Goal: Information Seeking & Learning: Learn about a topic

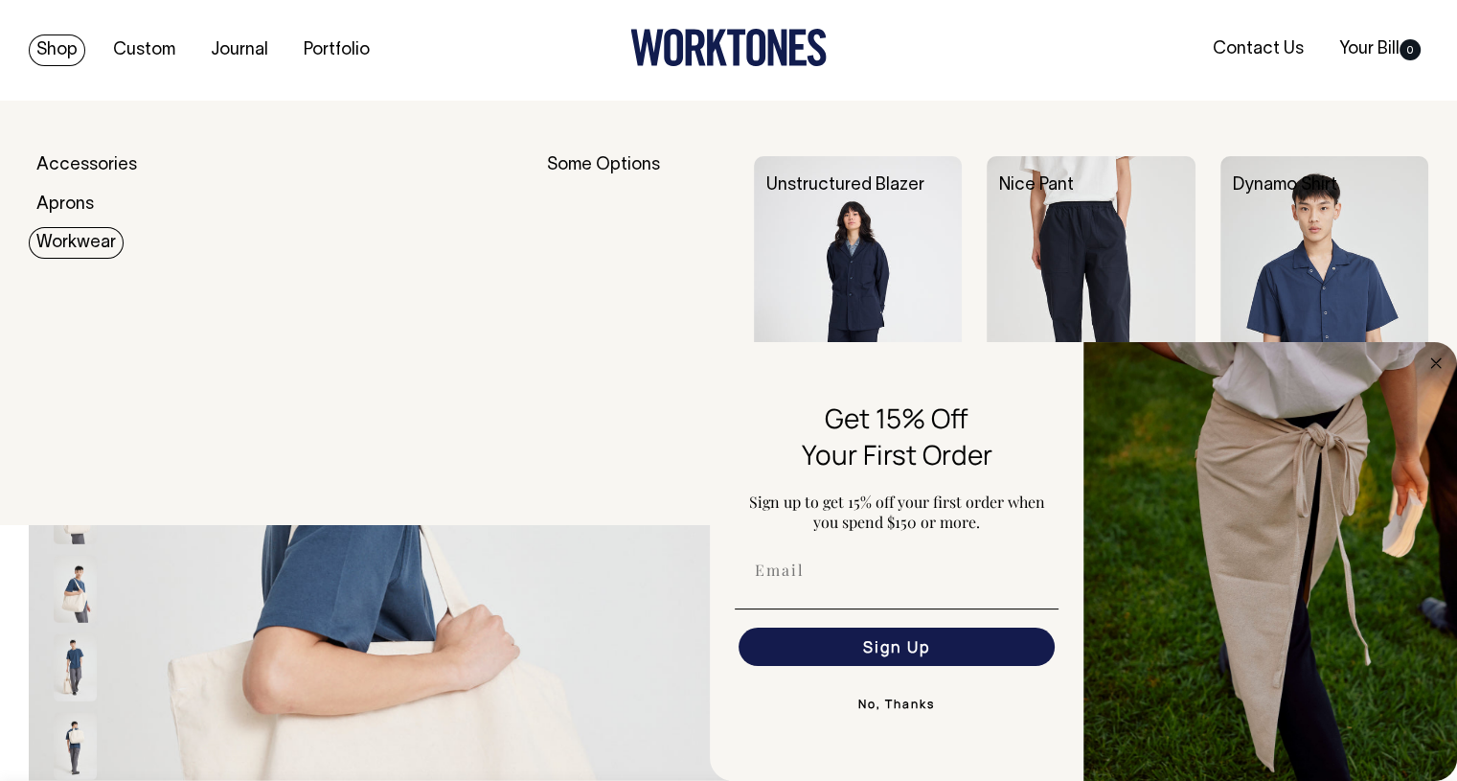
click at [57, 248] on link "Workwear" at bounding box center [76, 243] width 95 height 32
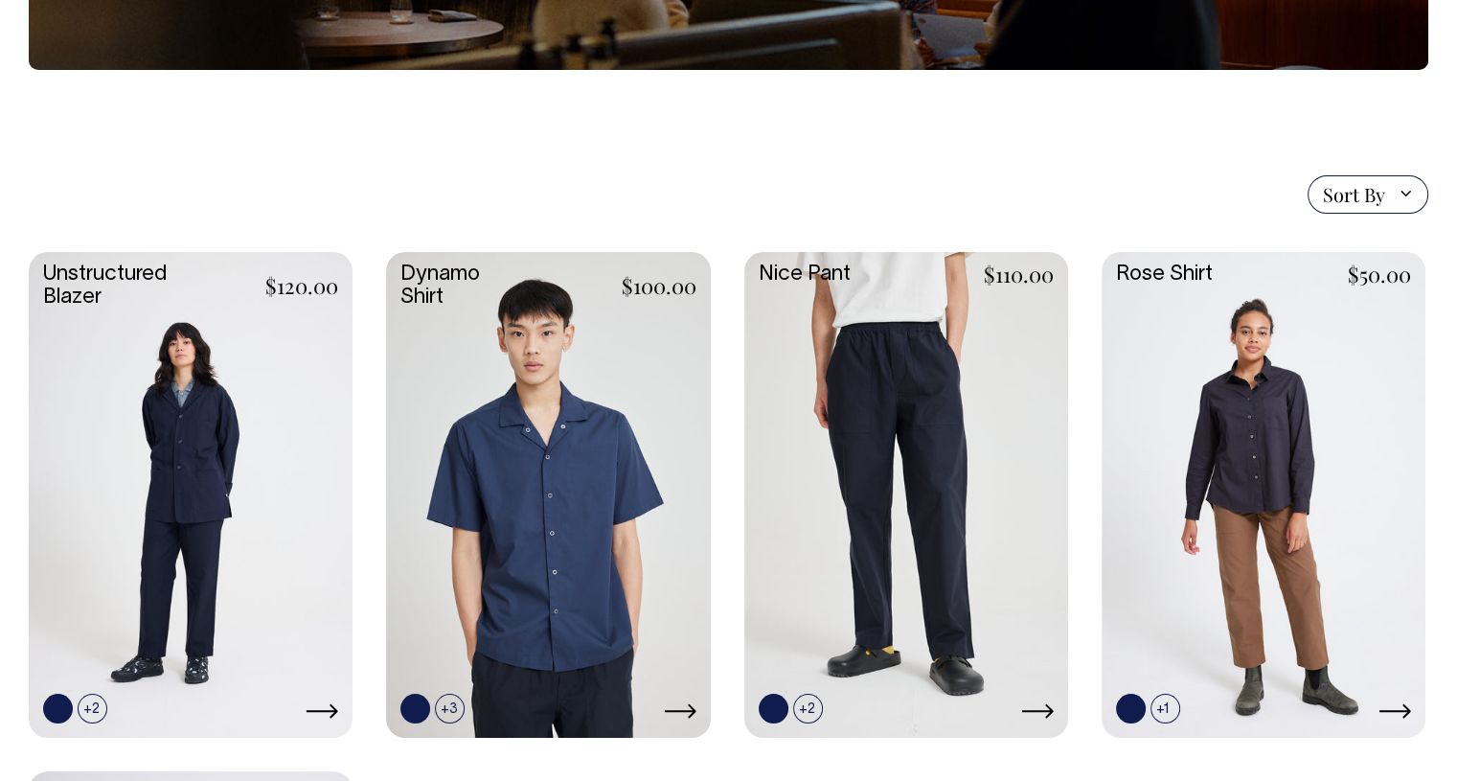
scroll to position [390, 0]
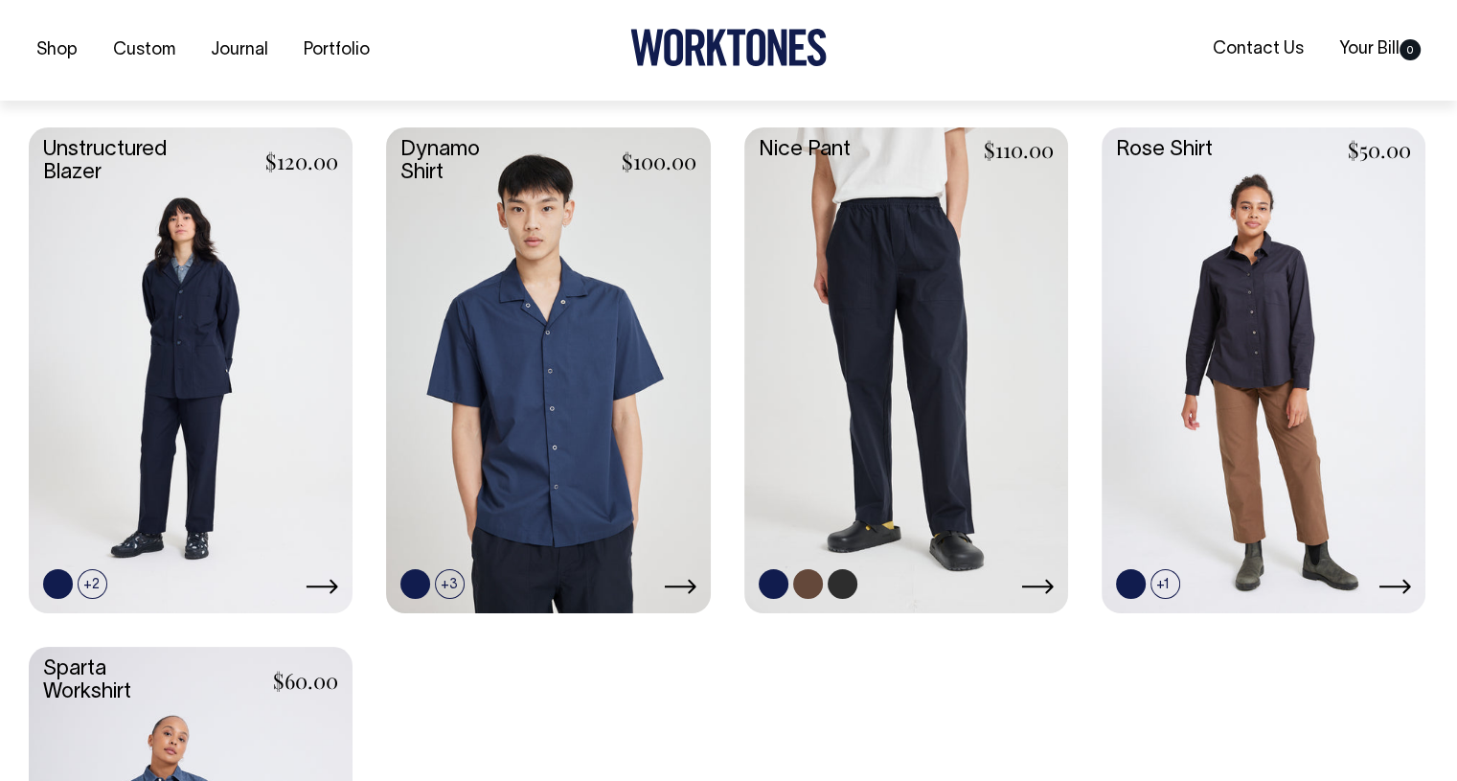
click at [803, 570] on link at bounding box center [808, 584] width 30 height 30
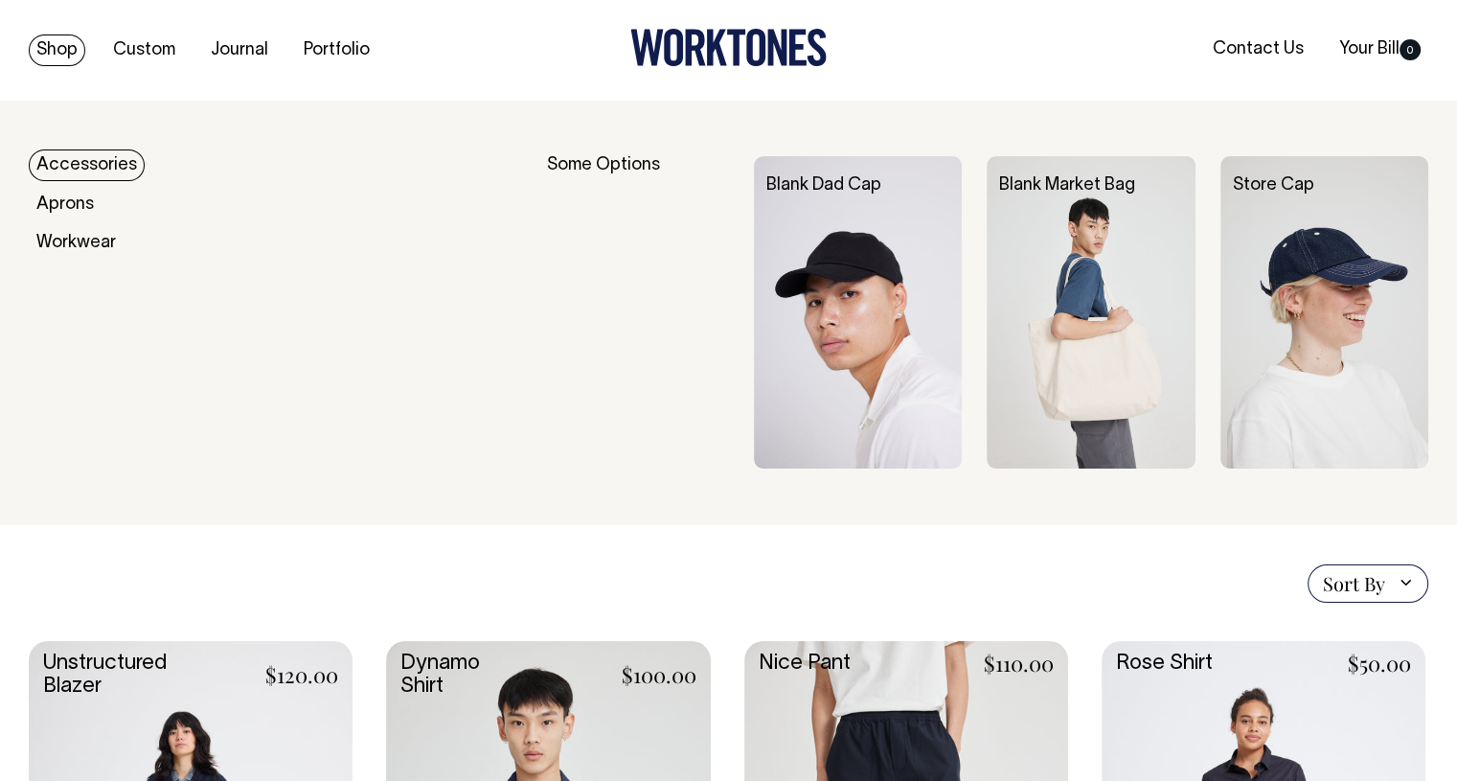
scroll to position [0, 0]
click at [67, 156] on link "Accessories" at bounding box center [87, 165] width 116 height 32
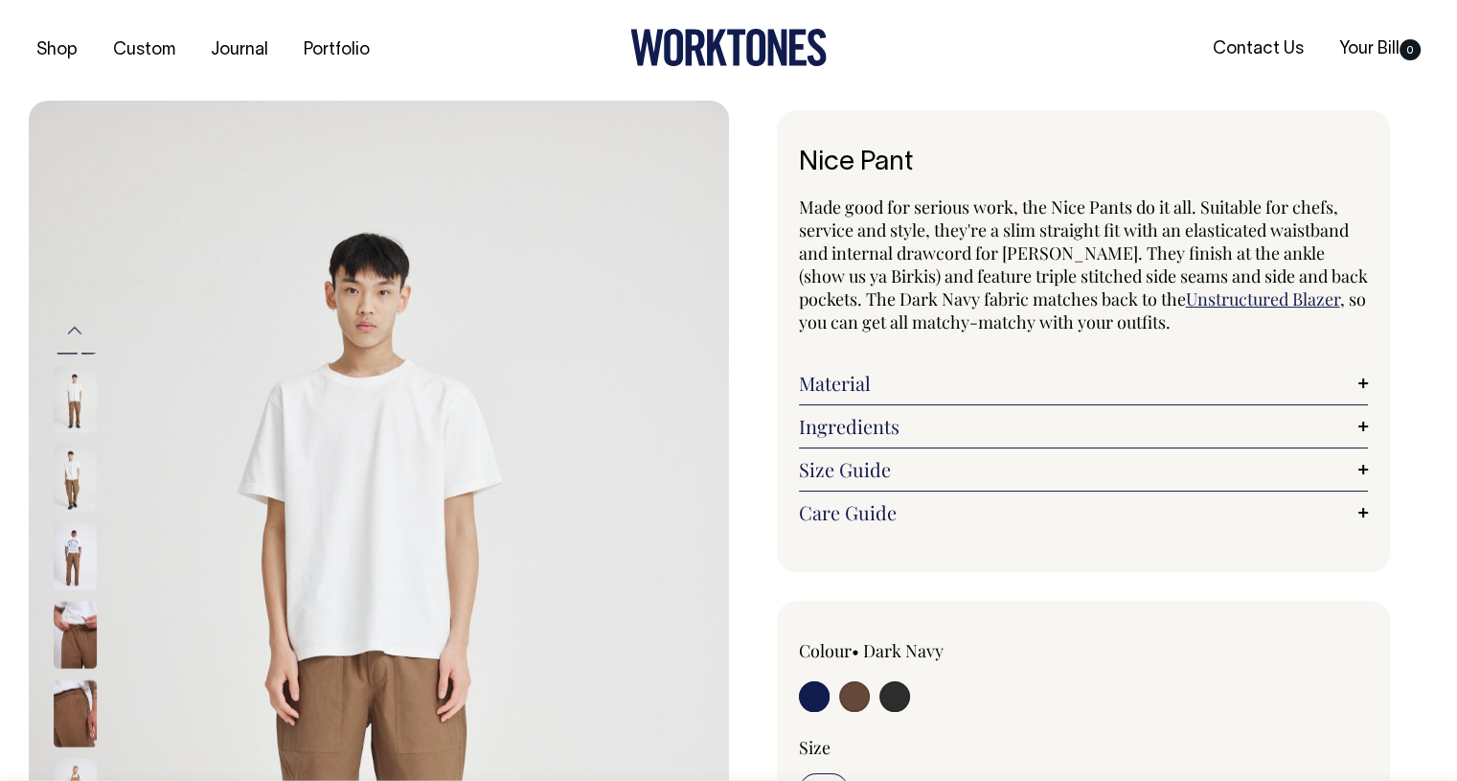
radio input "true"
radio input "false"
select select "Chocolate"
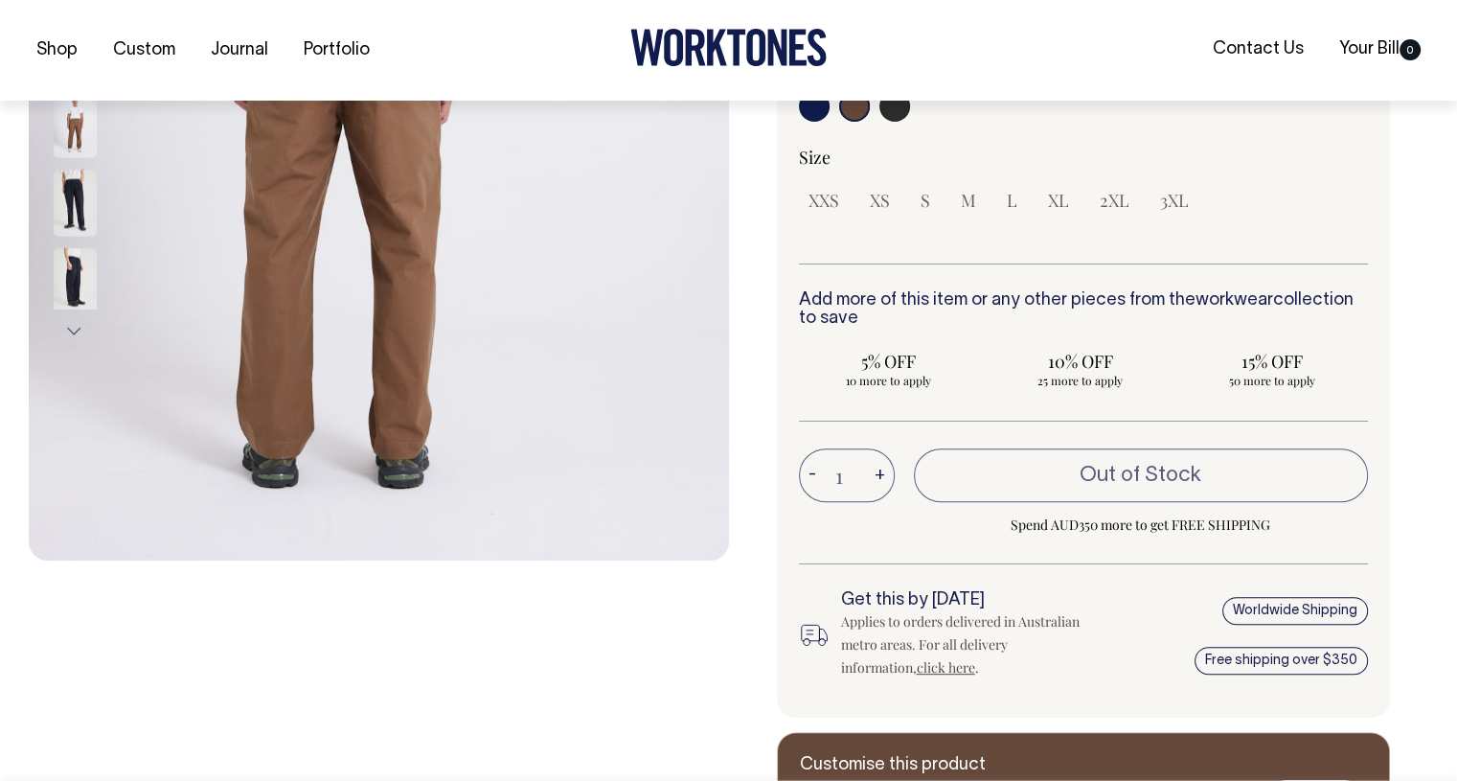
scroll to position [591, 0]
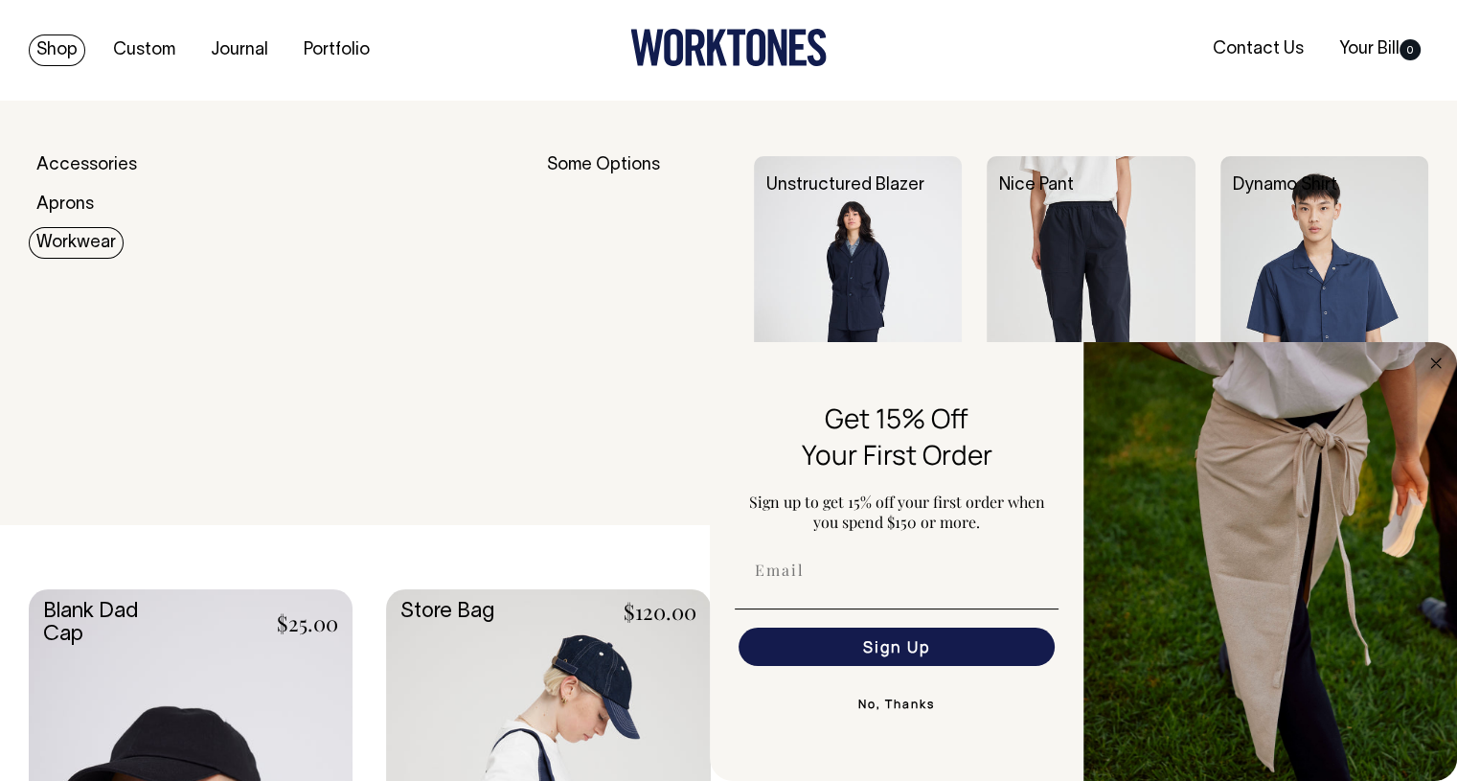
click at [85, 233] on link "Workwear" at bounding box center [76, 243] width 95 height 32
